Goal: Communication & Community: Connect with others

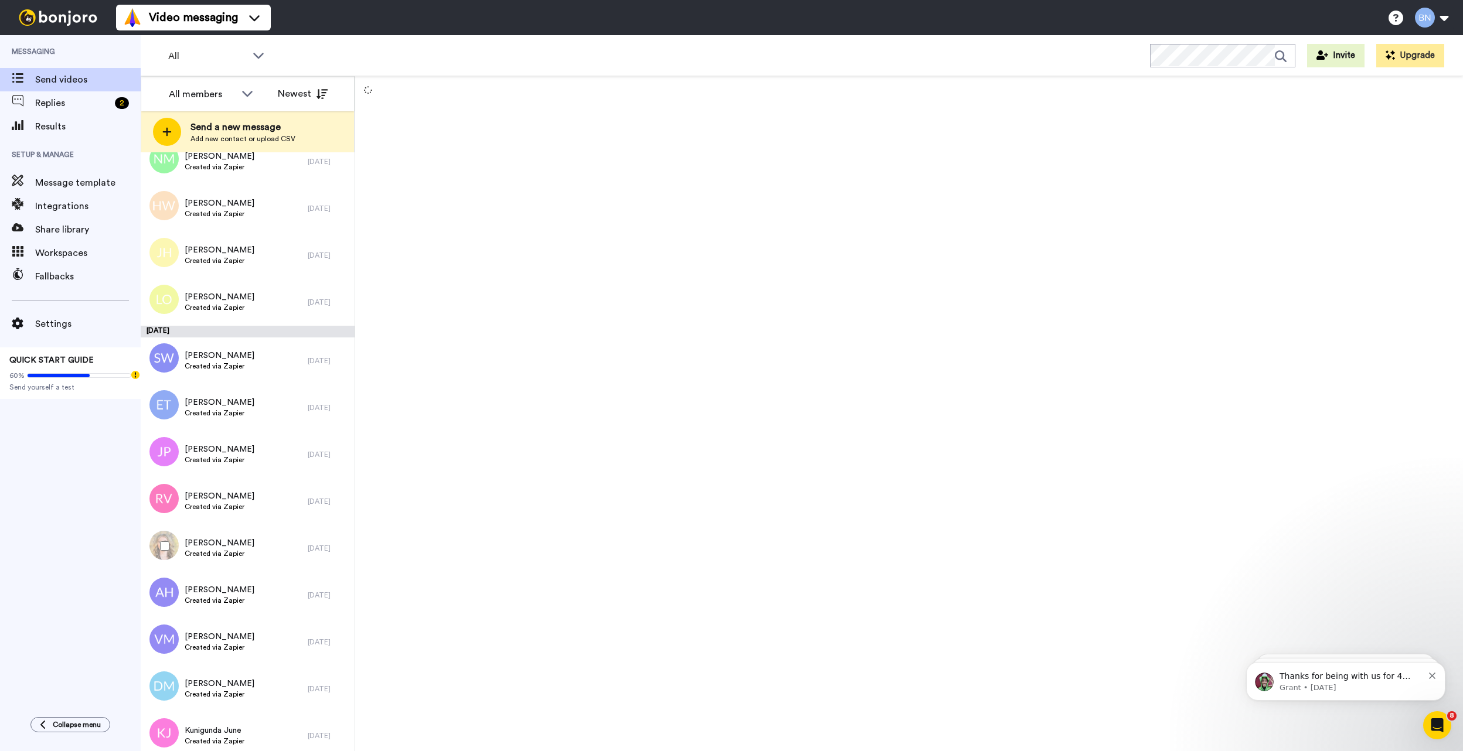
scroll to position [3187, 0]
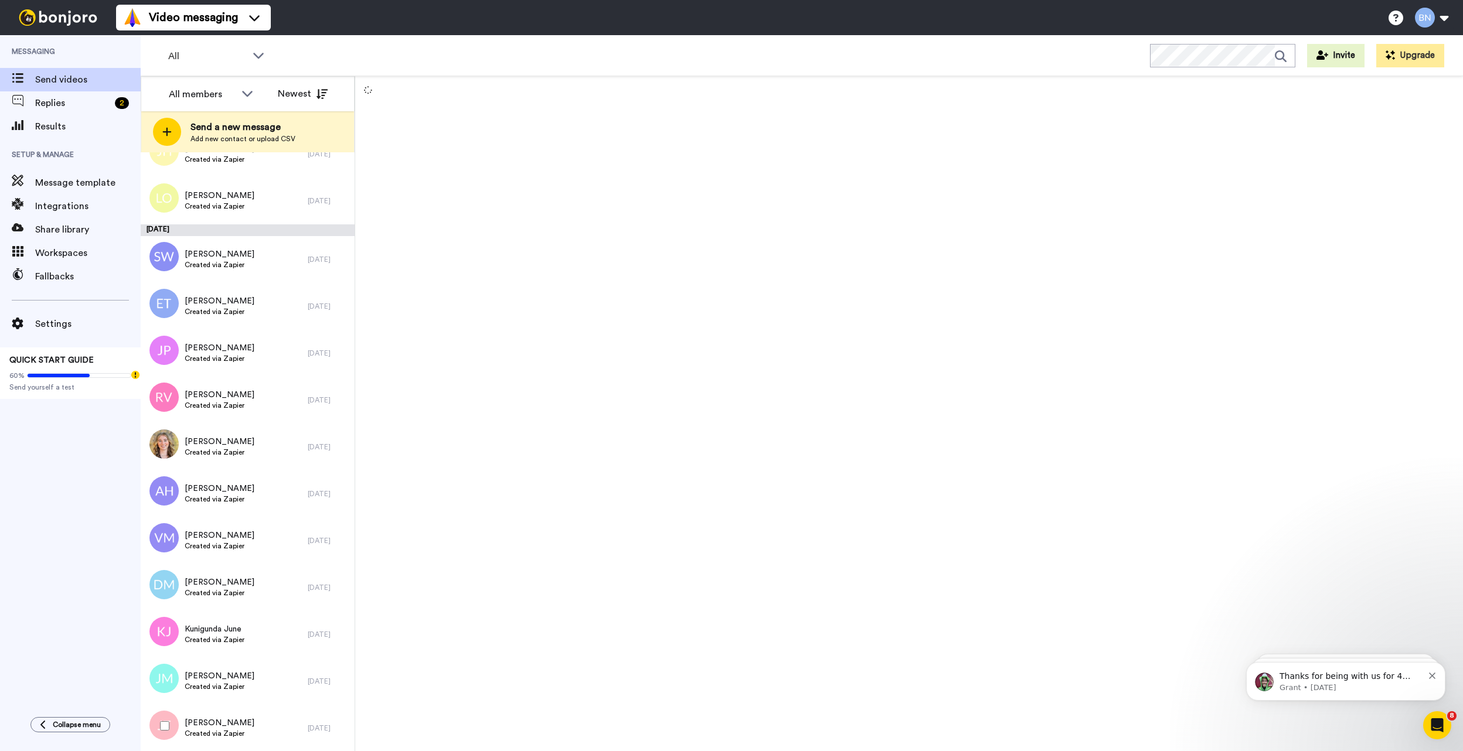
click at [303, 706] on div "[PERSON_NAME] Created via Zapier [DATE]" at bounding box center [248, 728] width 214 height 47
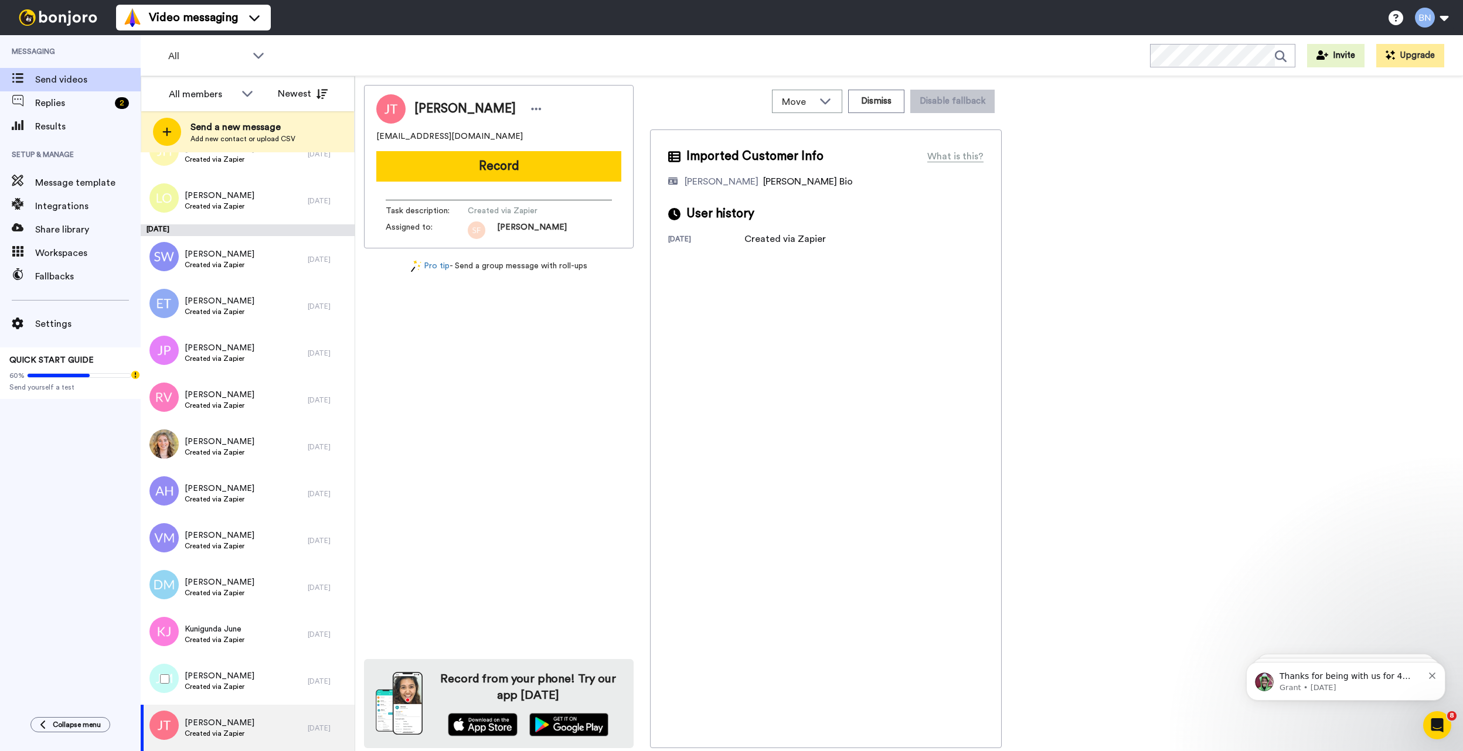
click at [267, 669] on div "[PERSON_NAME] Created via Zapier" at bounding box center [224, 681] width 167 height 47
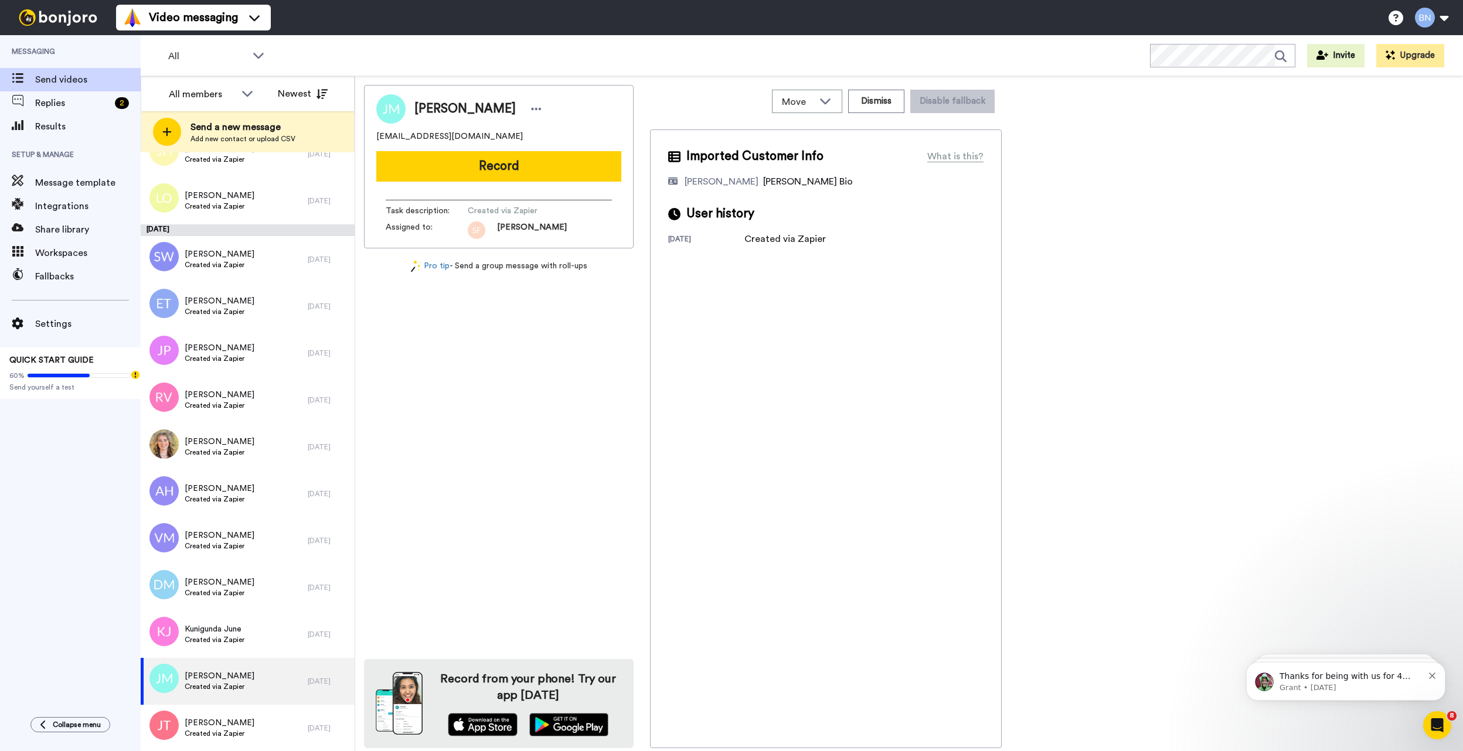
click at [524, 158] on button "Record" at bounding box center [498, 166] width 245 height 30
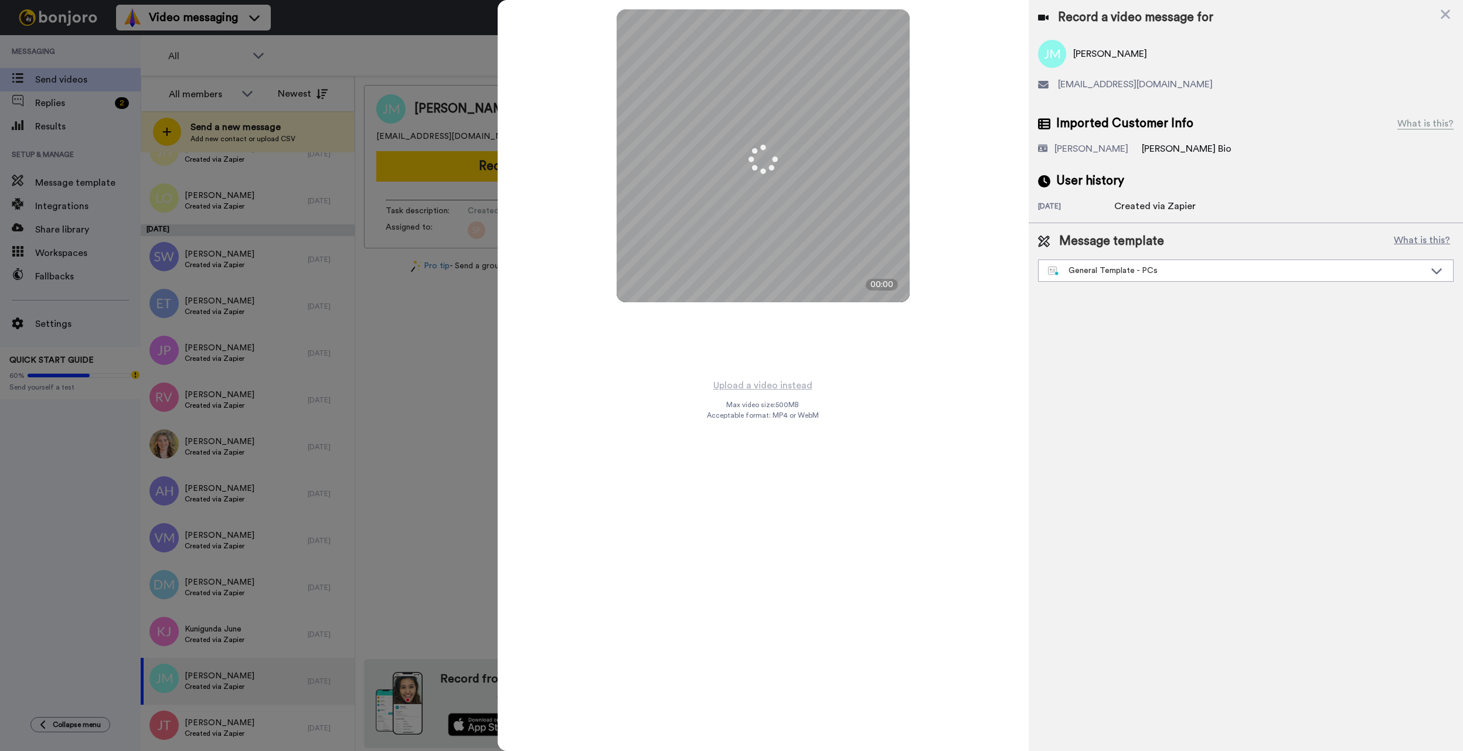
click at [1115, 272] on div "General Template - PCs" at bounding box center [1236, 271] width 377 height 12
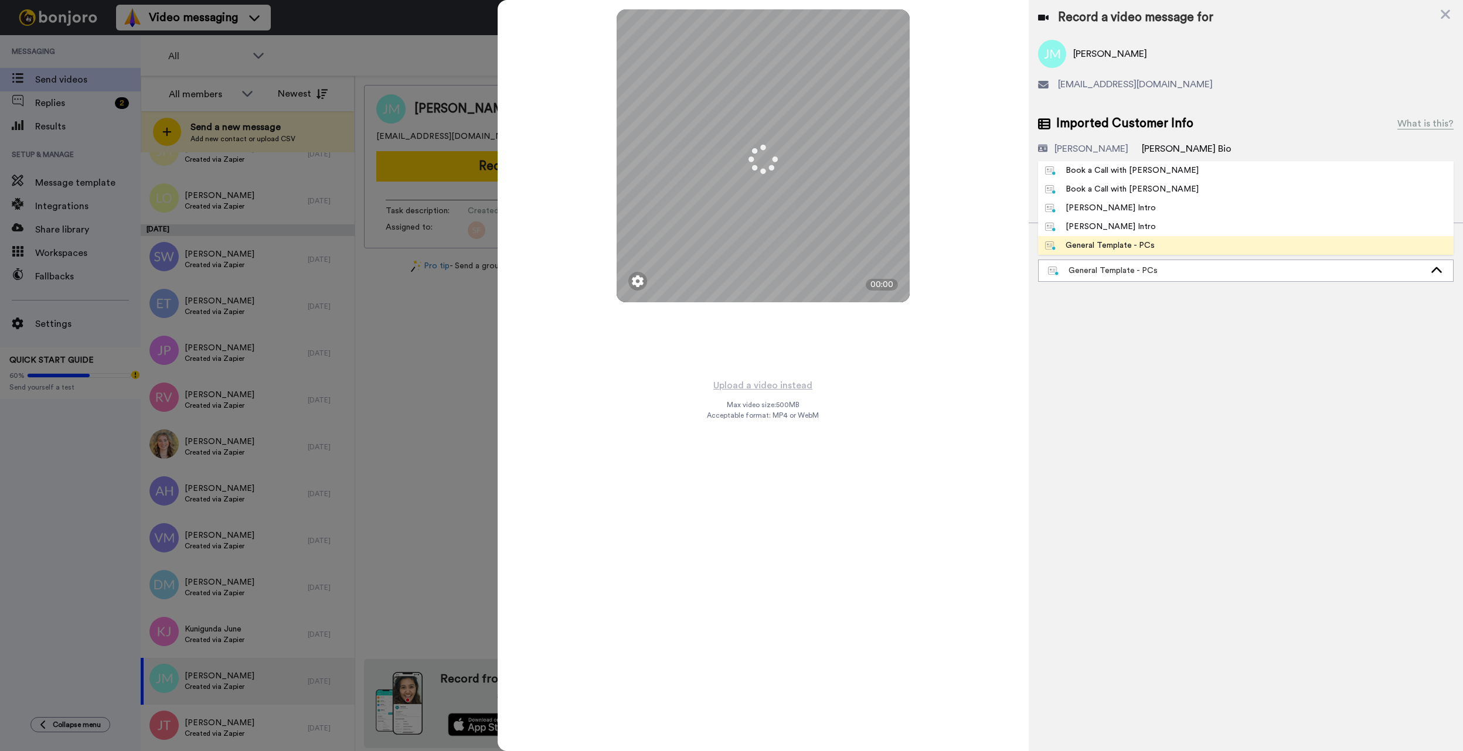
click at [1118, 162] on li "Book a Call with [PERSON_NAME]" at bounding box center [1246, 170] width 416 height 19
click at [1118, 167] on div "Record a video message for [PERSON_NAME] [EMAIL_ADDRESS][DOMAIN_NAME] Imported …" at bounding box center [1246, 375] width 434 height 751
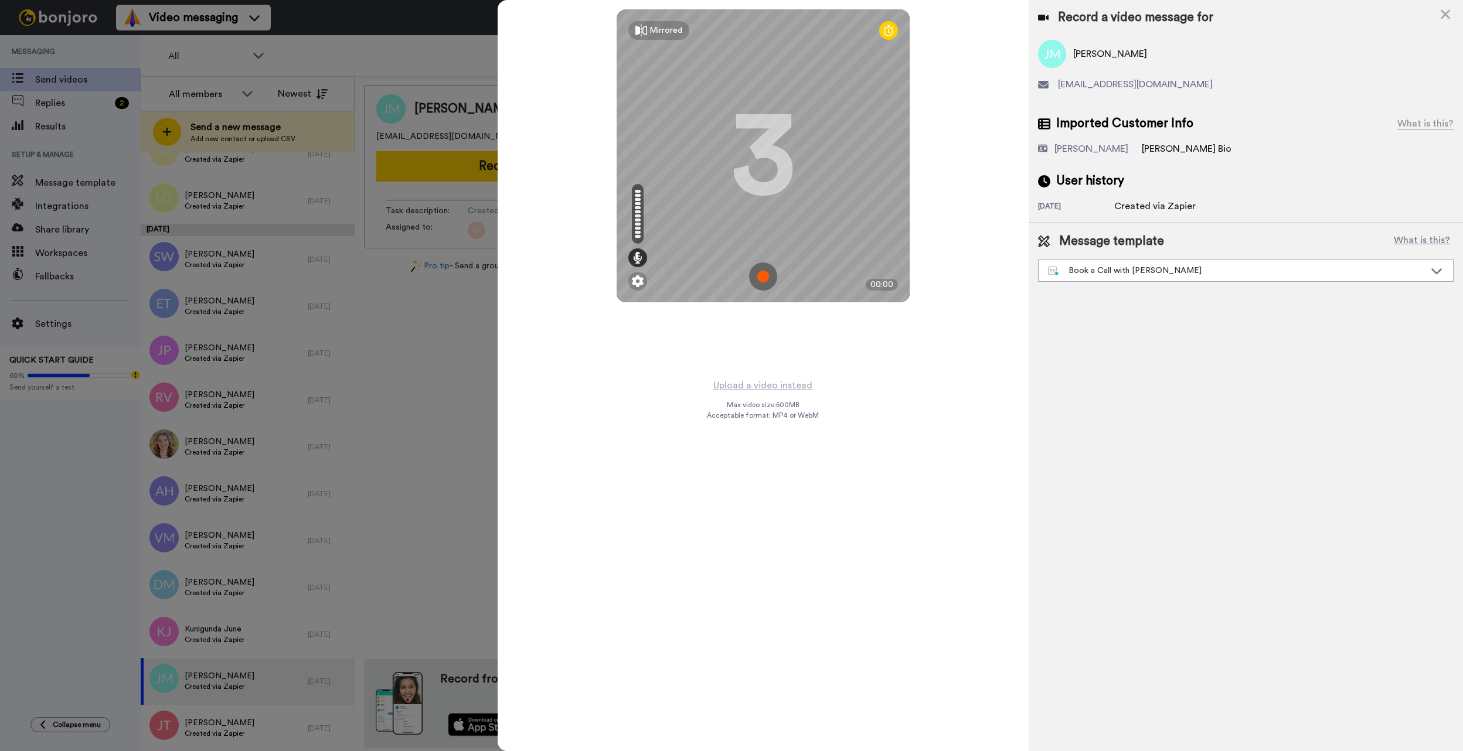
click at [775, 389] on button "Upload a video instead" at bounding box center [763, 385] width 106 height 15
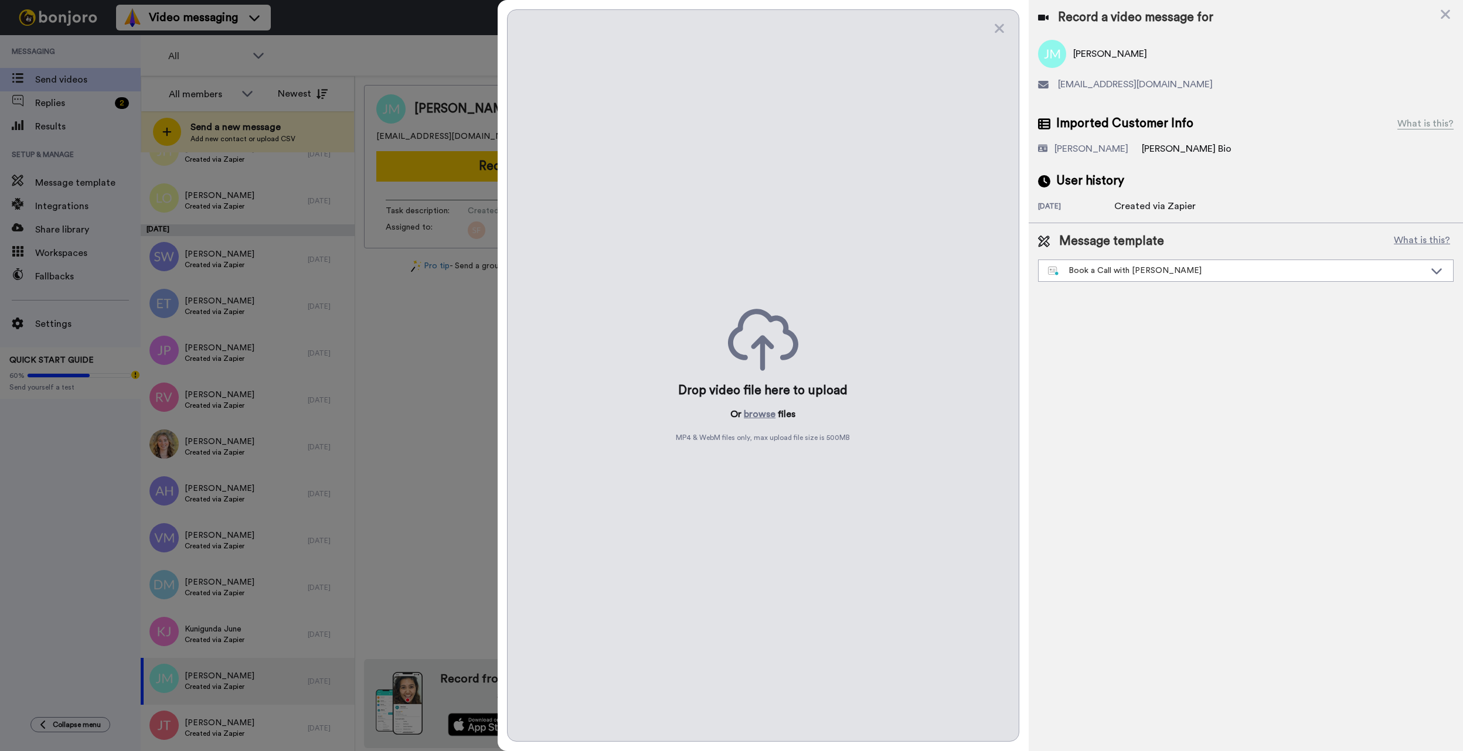
click at [762, 409] on button "browse" at bounding box center [760, 414] width 32 height 14
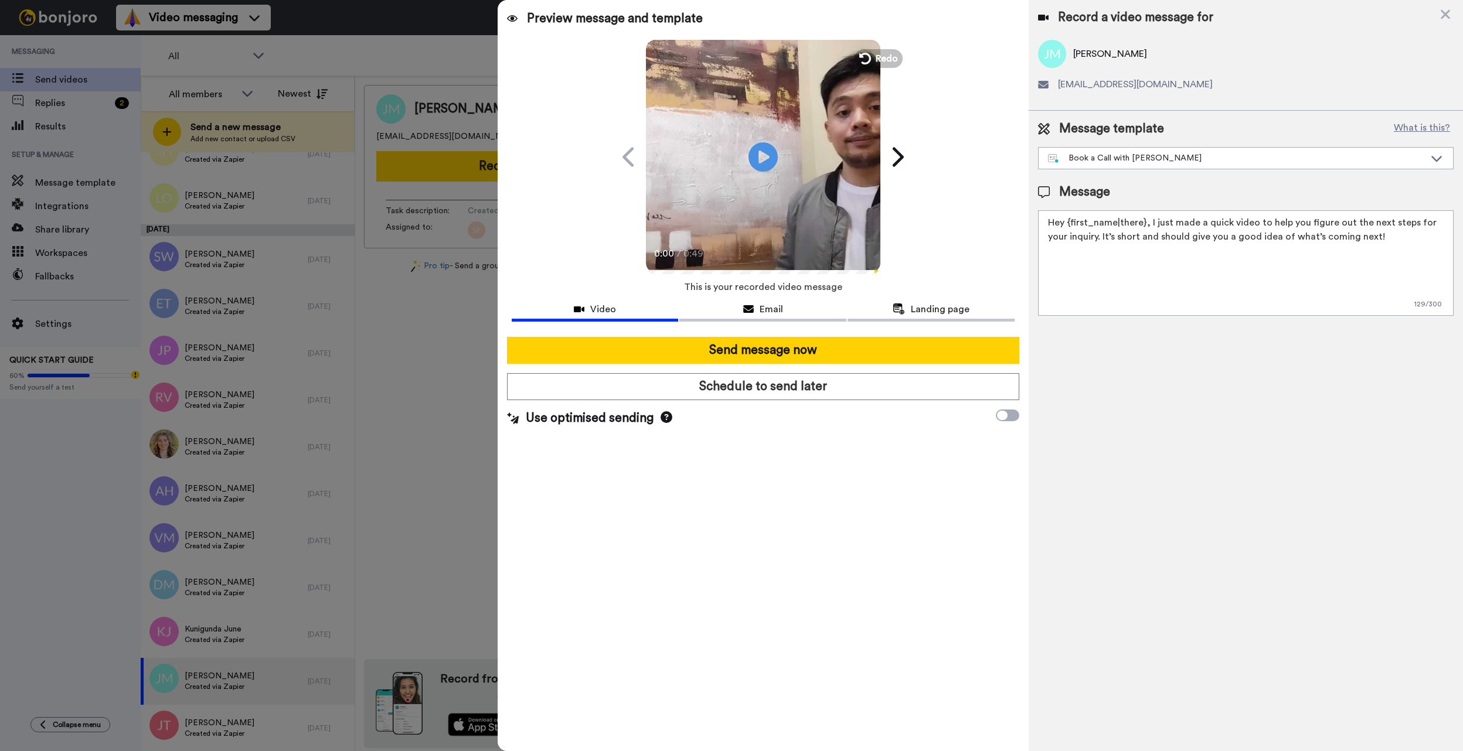
click at [757, 319] on button "Email" at bounding box center [762, 311] width 167 height 22
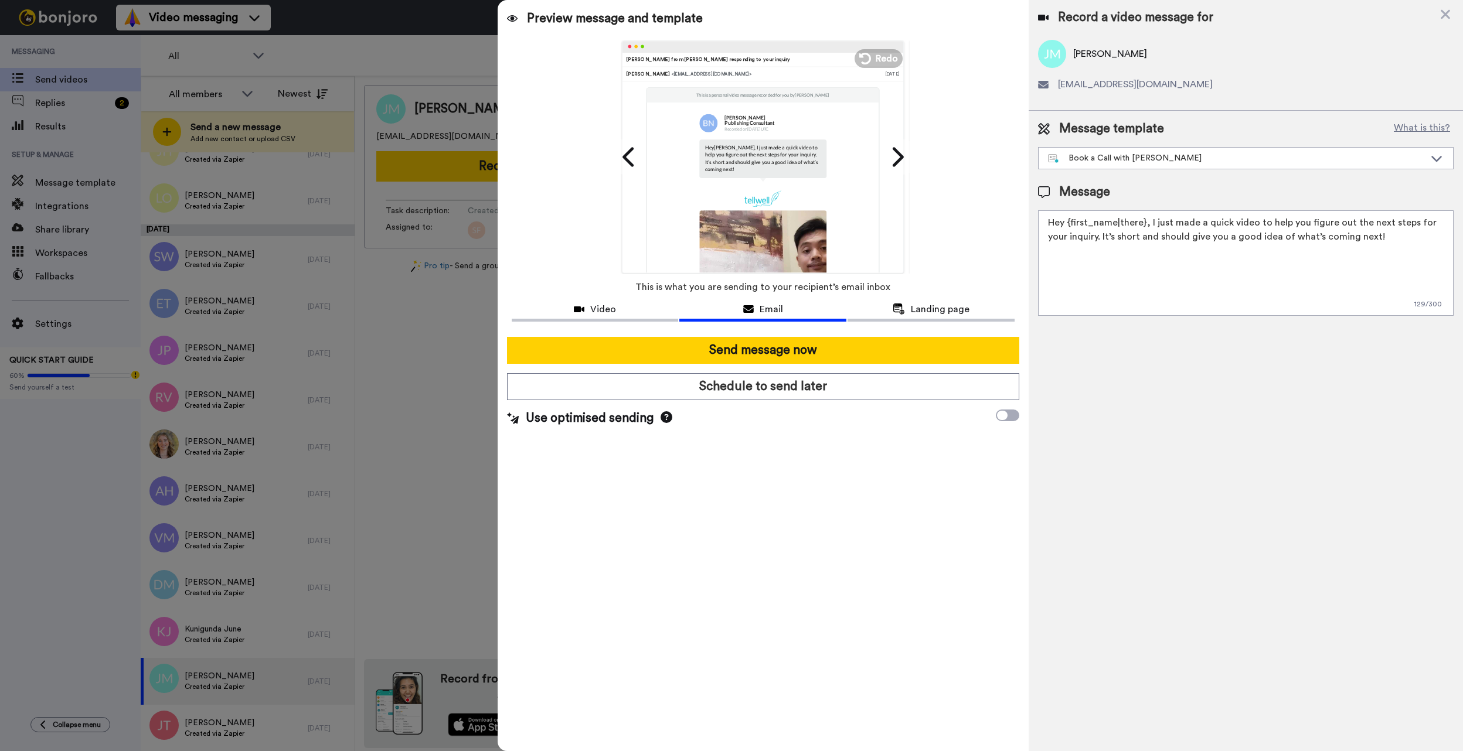
click at [654, 319] on button "Video" at bounding box center [595, 311] width 167 height 22
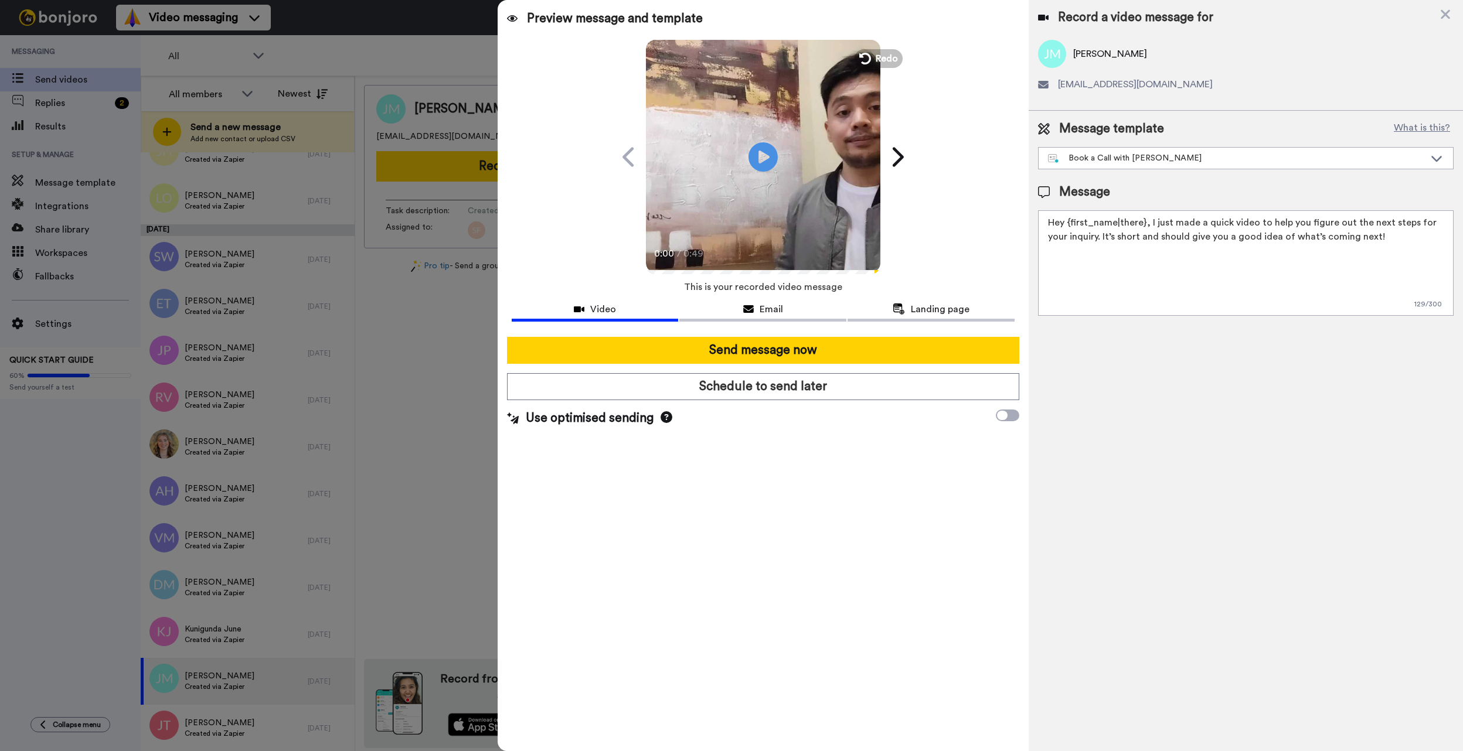
click at [683, 354] on button "Send message now" at bounding box center [763, 350] width 512 height 27
